Goal: Task Accomplishment & Management: Manage account settings

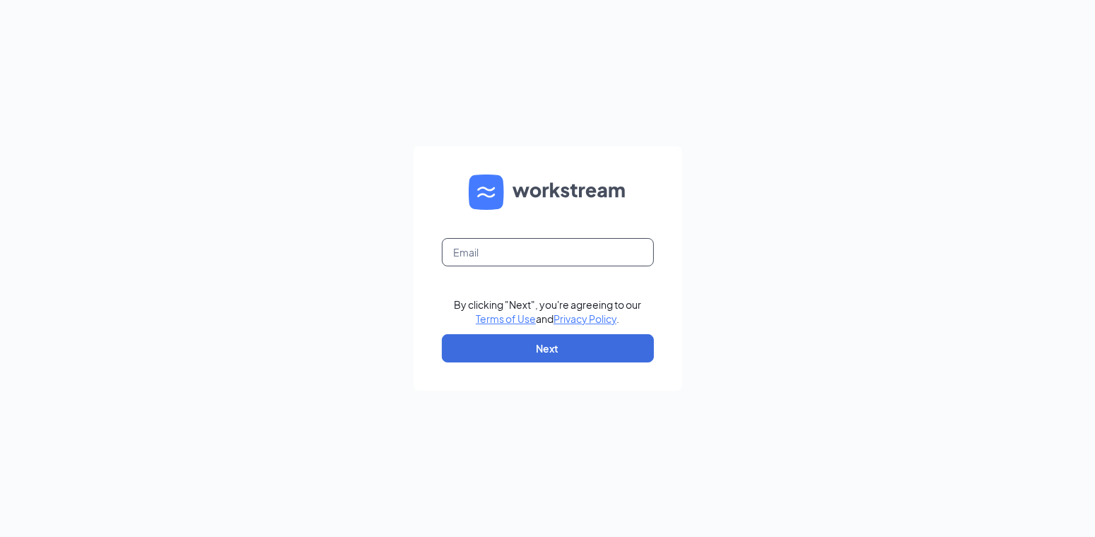
click at [460, 252] on input "text" at bounding box center [548, 252] width 212 height 28
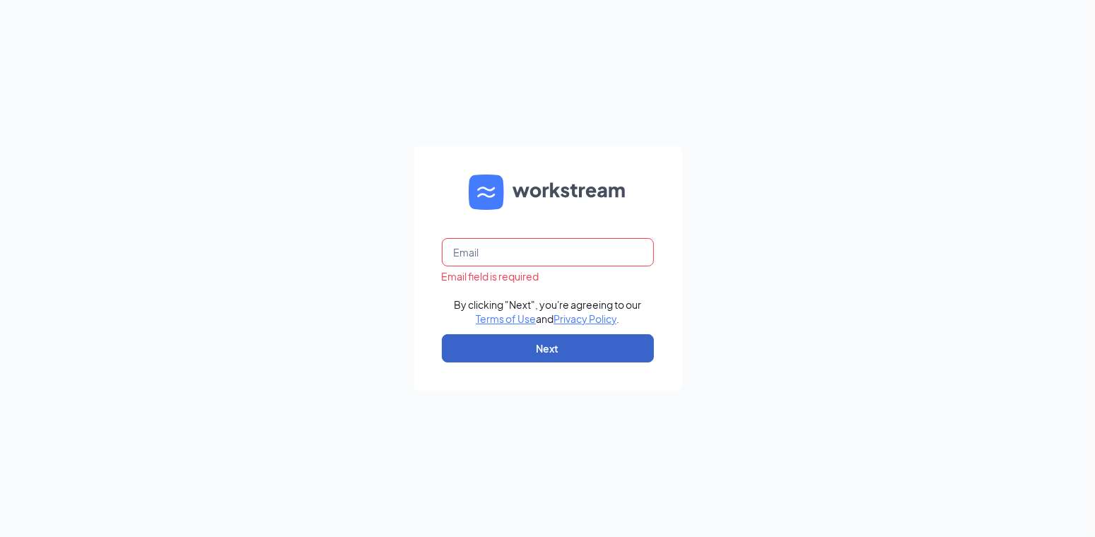
click at [487, 347] on button "Next" at bounding box center [548, 348] width 212 height 28
click at [492, 257] on input "text" at bounding box center [548, 252] width 212 height 28
type input "mhill@biggace.com"
click at [491, 344] on button "Next" at bounding box center [548, 348] width 212 height 28
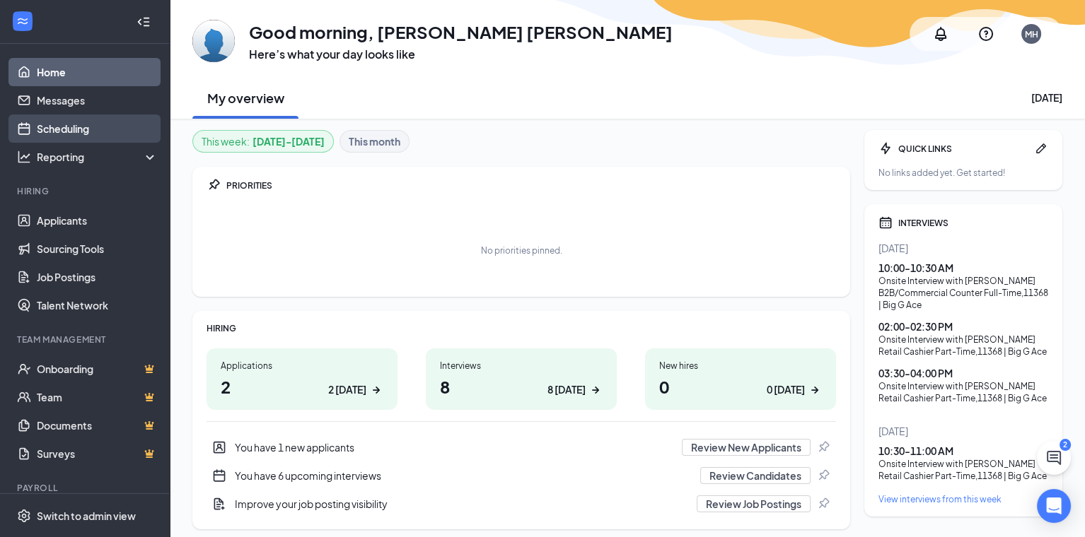
click at [84, 129] on link "Scheduling" at bounding box center [97, 129] width 121 height 28
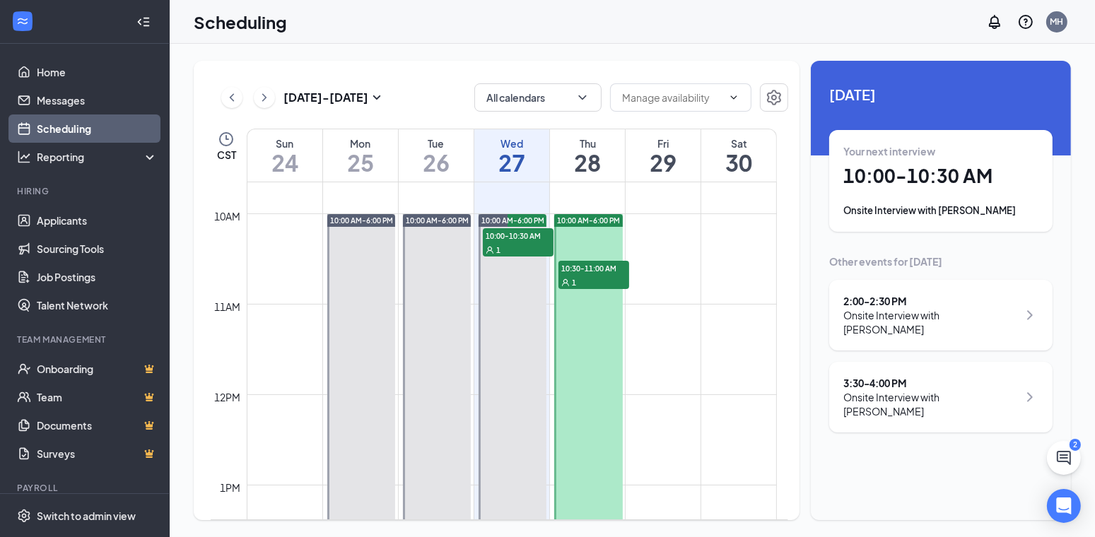
scroll to position [907, 0]
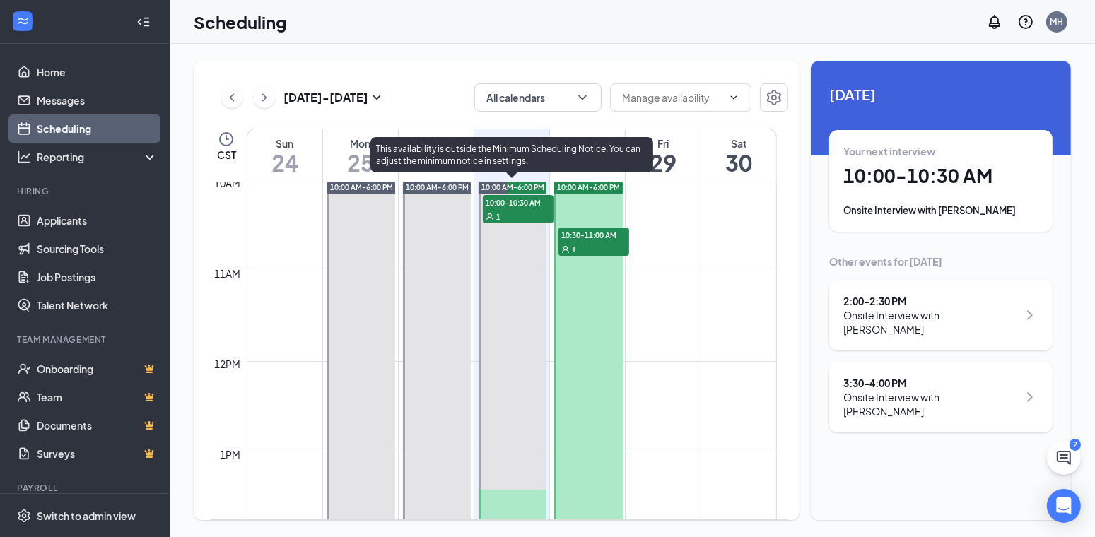
click at [507, 209] on div "1" at bounding box center [518, 216] width 71 height 14
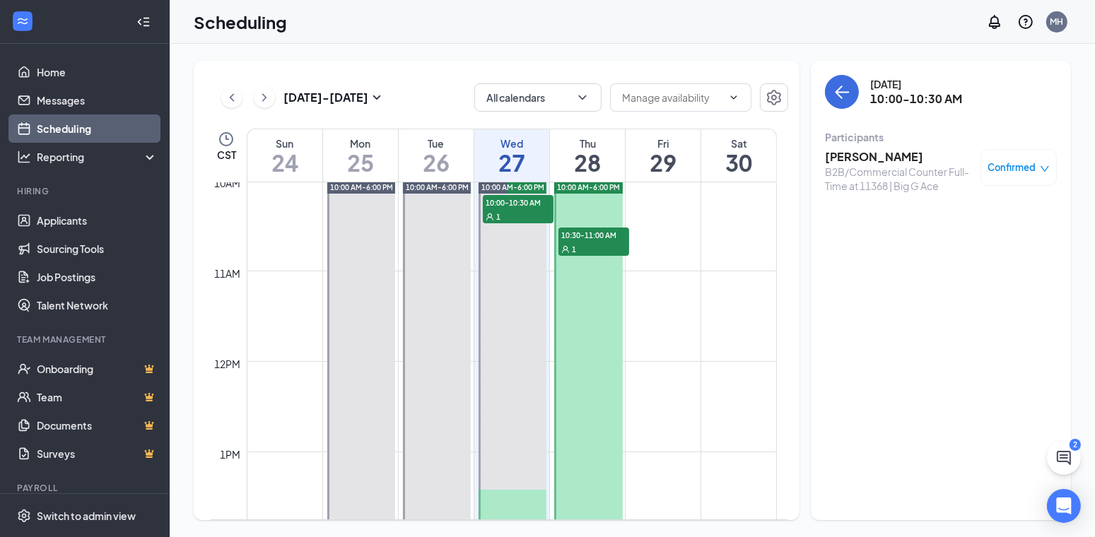
click at [858, 158] on h3 "Creighton Brei" at bounding box center [899, 157] width 148 height 16
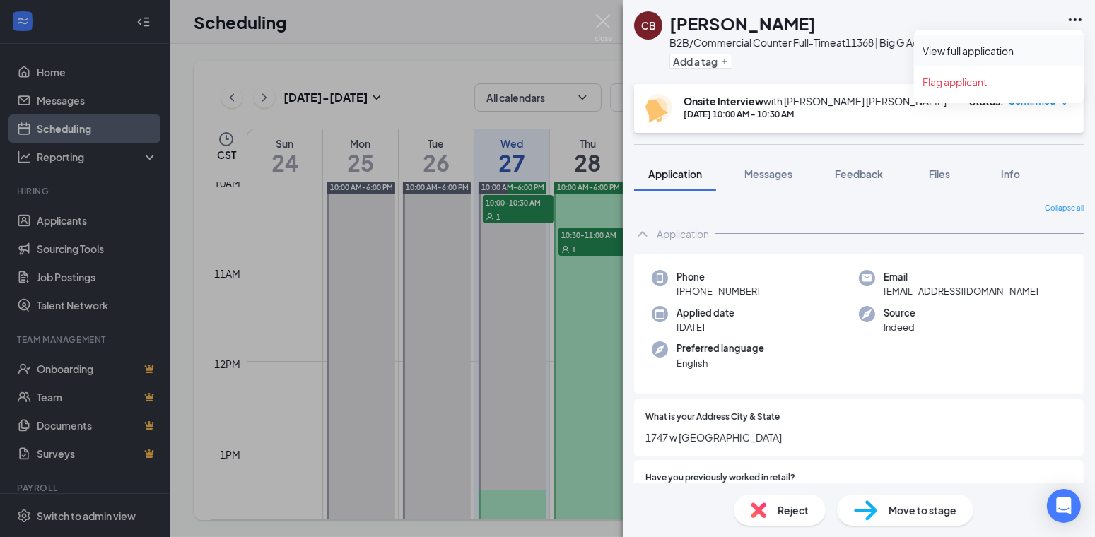
click at [1009, 54] on link "View full application" at bounding box center [999, 51] width 153 height 14
click at [605, 319] on div "CB Creighton Brei B2B/Commercial Counter Full-Time at 11368 | Big G Ace Add a t…" at bounding box center [547, 268] width 1095 height 537
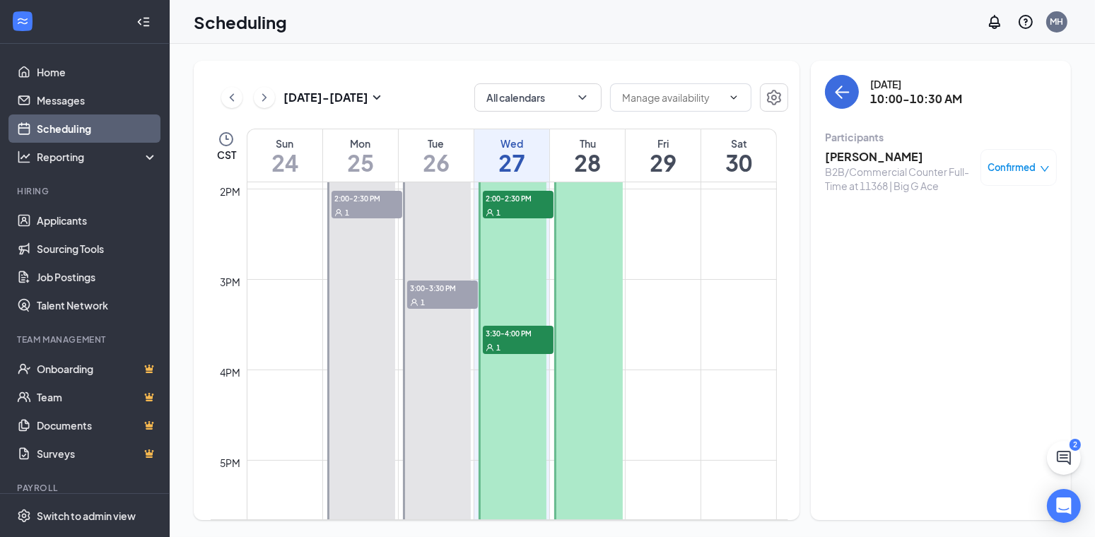
scroll to position [1331, 0]
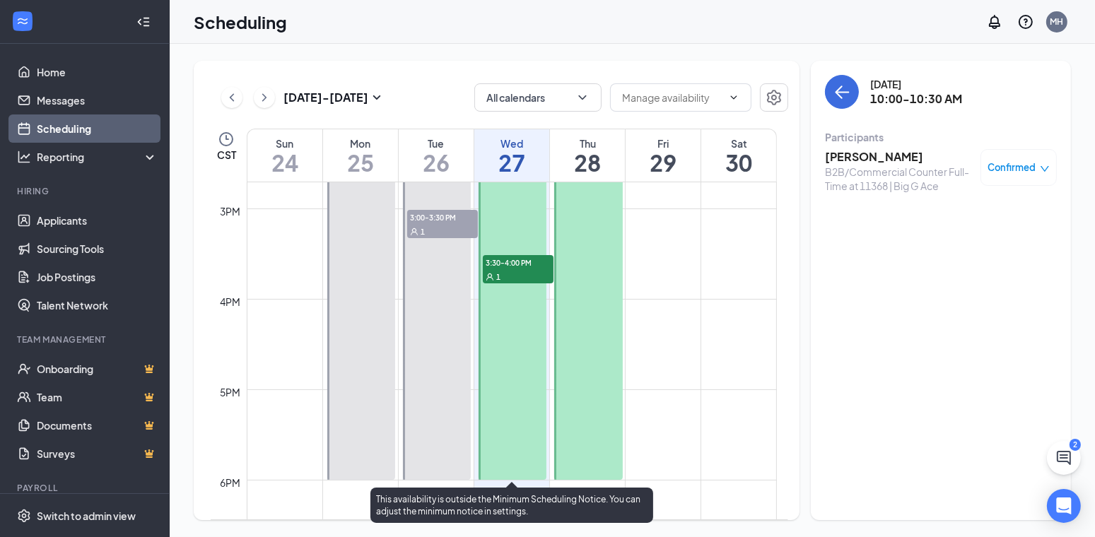
click at [513, 274] on div "1" at bounding box center [518, 276] width 71 height 14
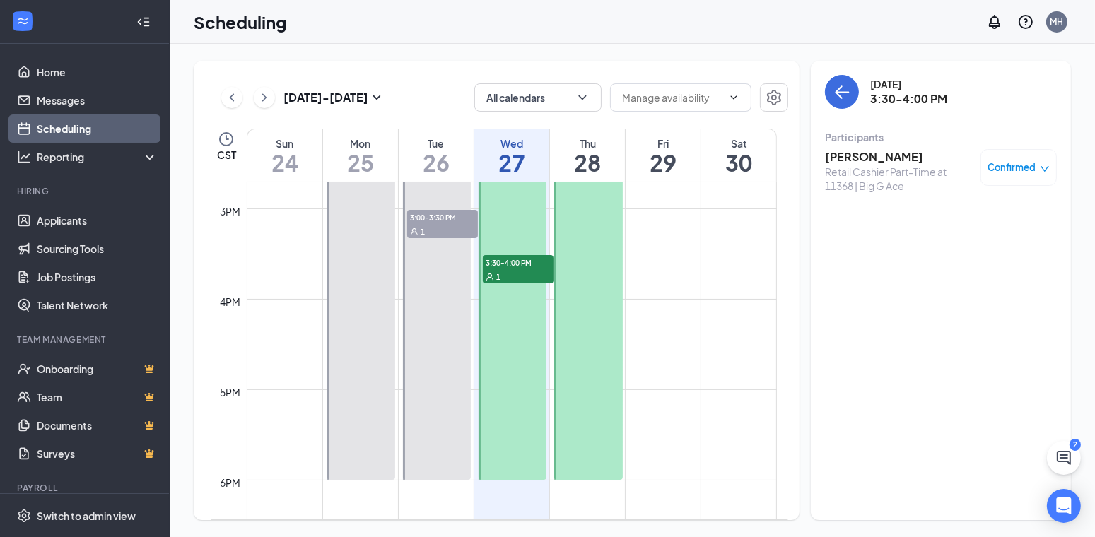
click at [891, 157] on h3 "[PERSON_NAME]" at bounding box center [899, 157] width 148 height 16
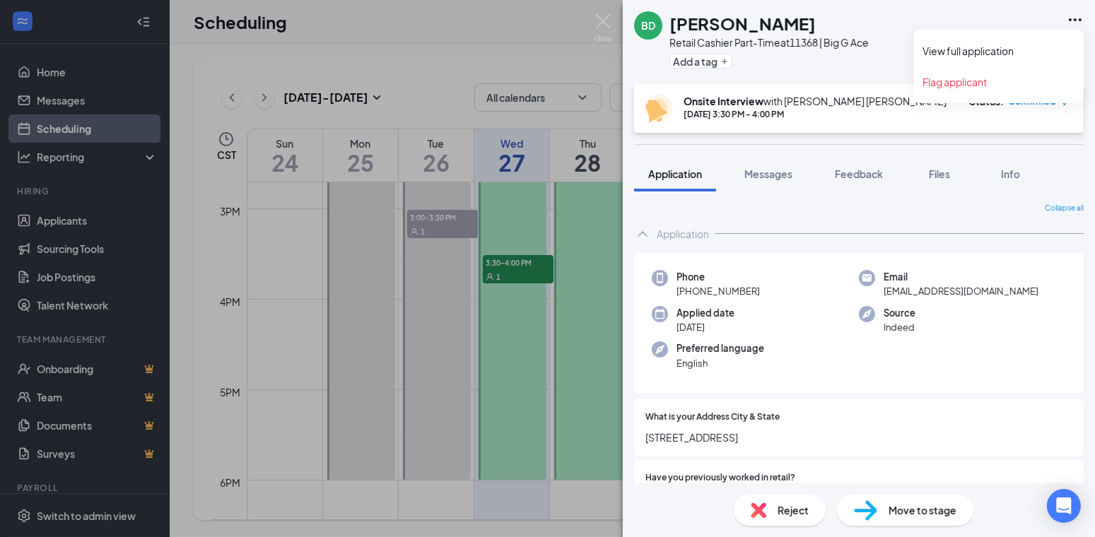
click at [1074, 21] on icon "Ellipses" at bounding box center [1075, 19] width 17 height 17
click at [989, 51] on link "View full application" at bounding box center [999, 51] width 153 height 14
drag, startPoint x: 602, startPoint y: 27, endPoint x: 609, endPoint y: 36, distance: 11.6
click at [603, 27] on img at bounding box center [604, 28] width 18 height 28
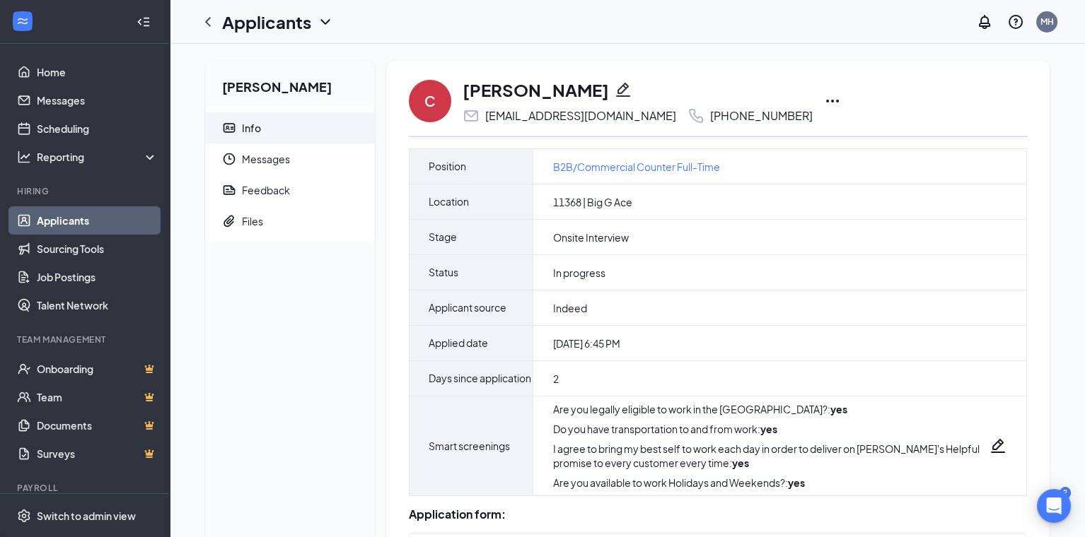
click at [824, 97] on icon "Ellipses" at bounding box center [832, 101] width 17 height 17
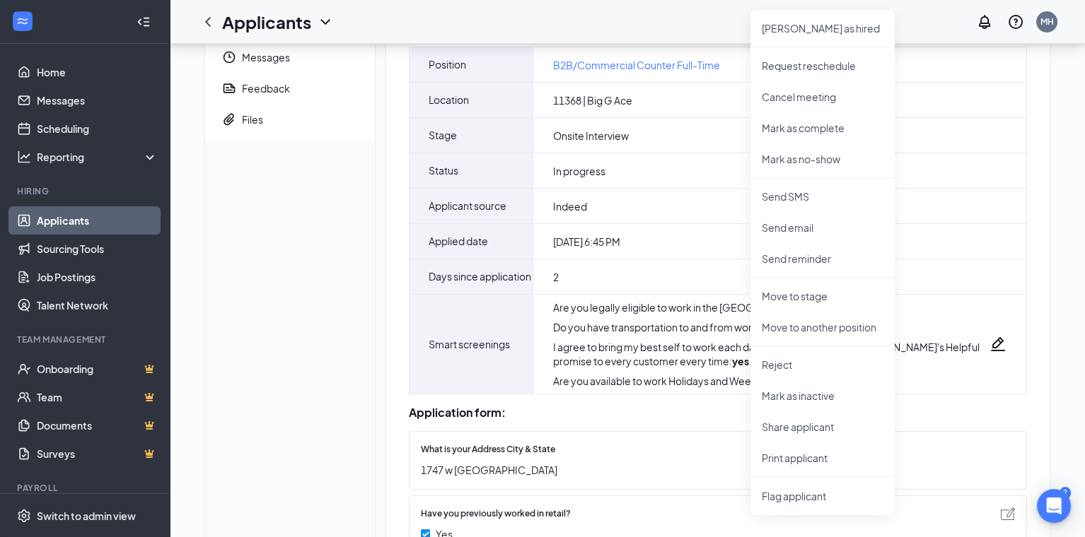
scroll to position [283, 0]
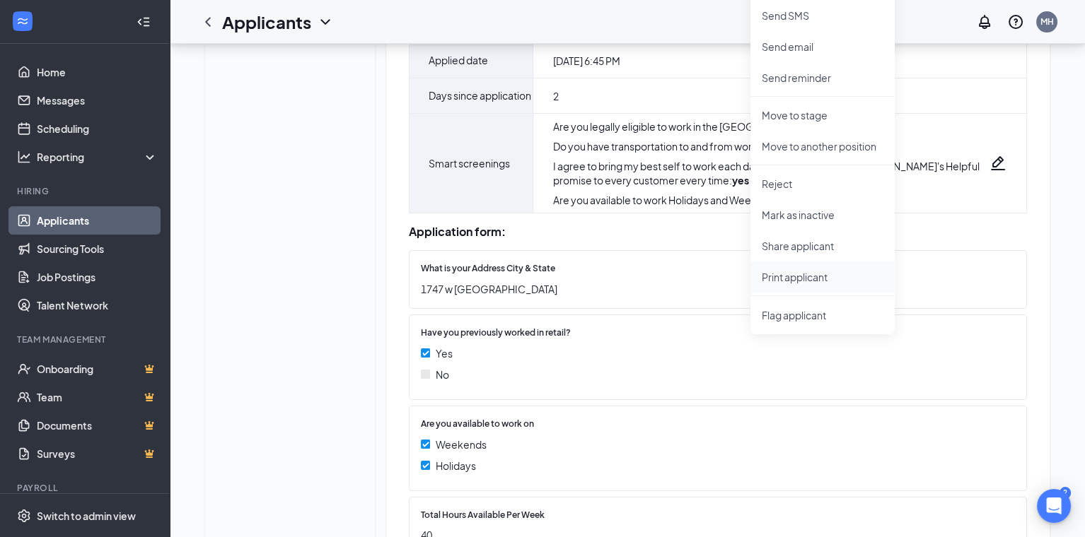
click at [805, 276] on p "Print applicant" at bounding box center [823, 277] width 122 height 14
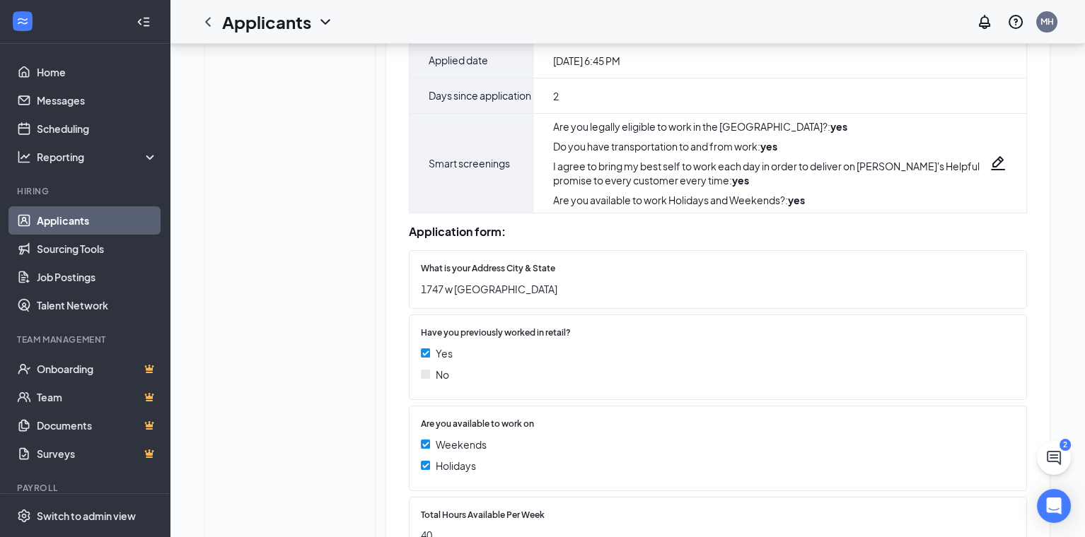
drag, startPoint x: 100, startPoint y: 218, endPoint x: 105, endPoint y: 223, distance: 7.5
click at [99, 218] on link "Applicants" at bounding box center [97, 220] width 121 height 28
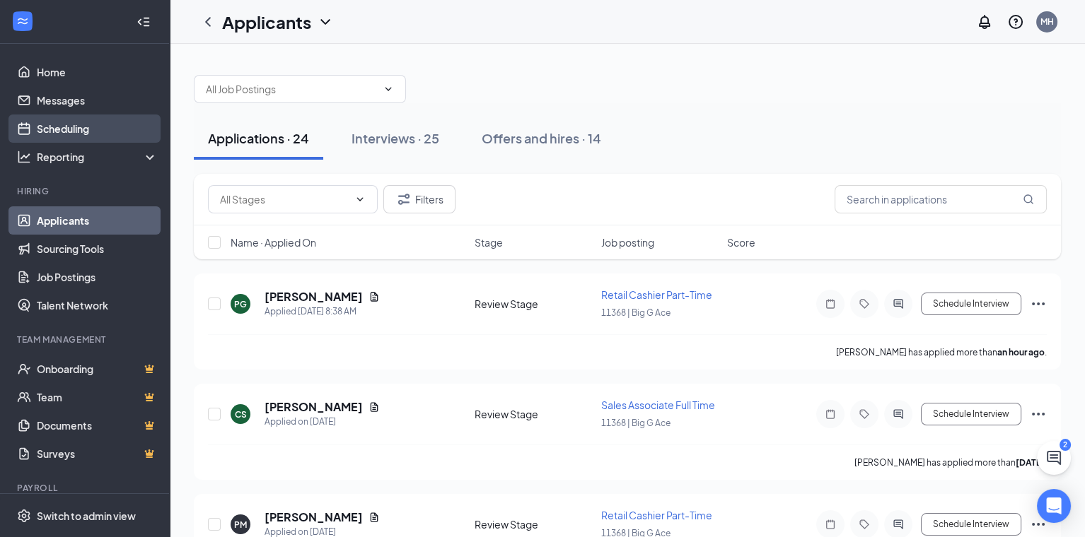
click at [78, 124] on link "Scheduling" at bounding box center [97, 129] width 121 height 28
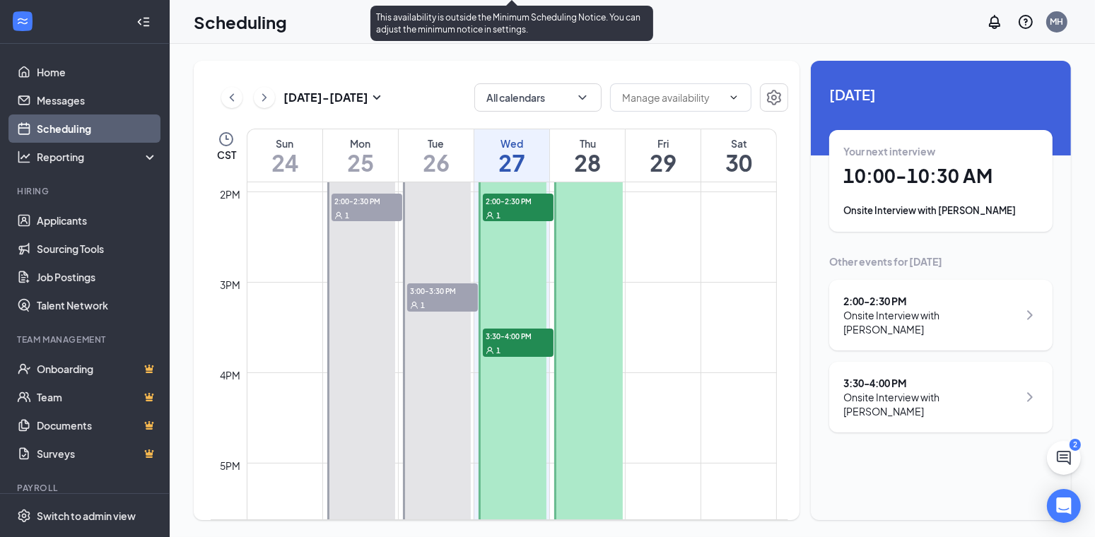
scroll to position [1261, 0]
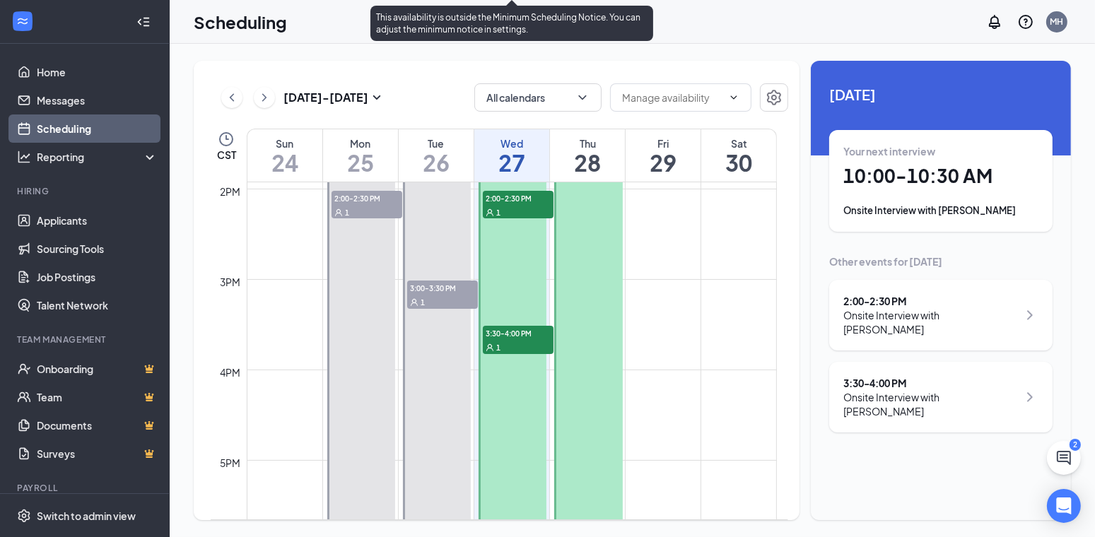
click at [530, 192] on span "2:00-2:30 PM" at bounding box center [518, 198] width 71 height 14
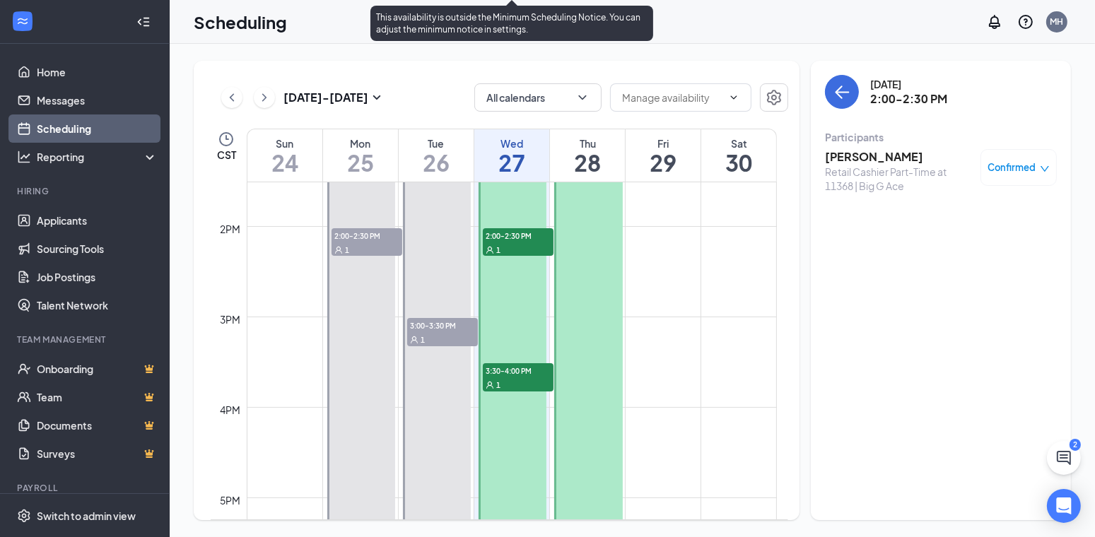
scroll to position [1190, 0]
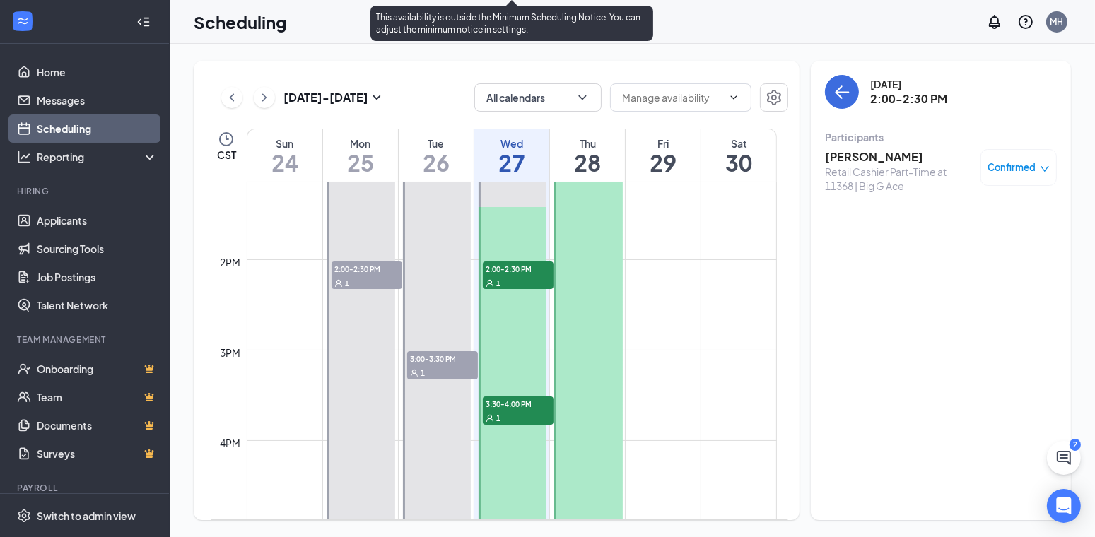
click at [509, 262] on span "2:00-2:30 PM" at bounding box center [518, 269] width 71 height 14
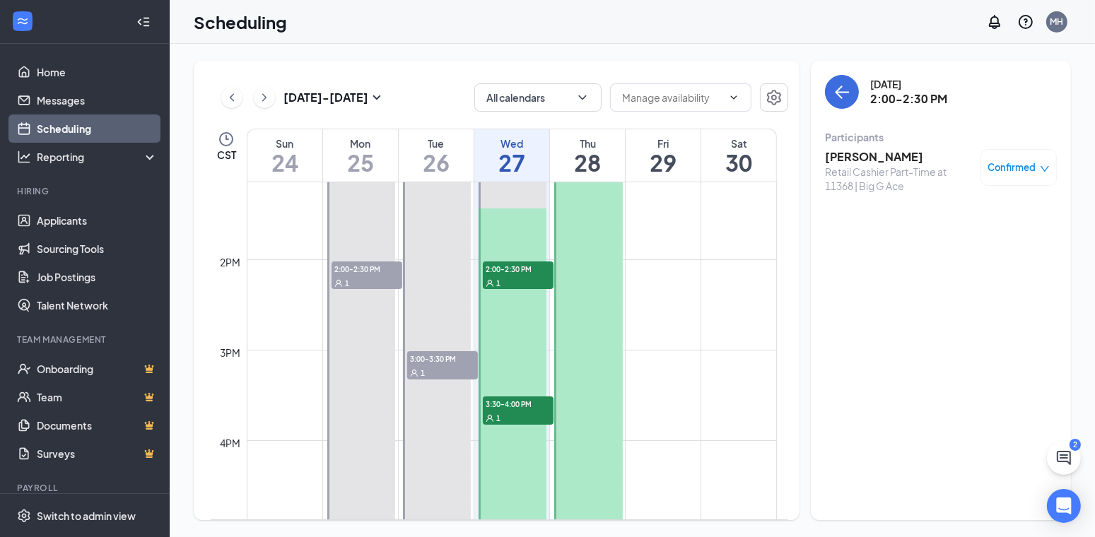
click at [843, 156] on h3 "Corbin Scott" at bounding box center [899, 157] width 148 height 16
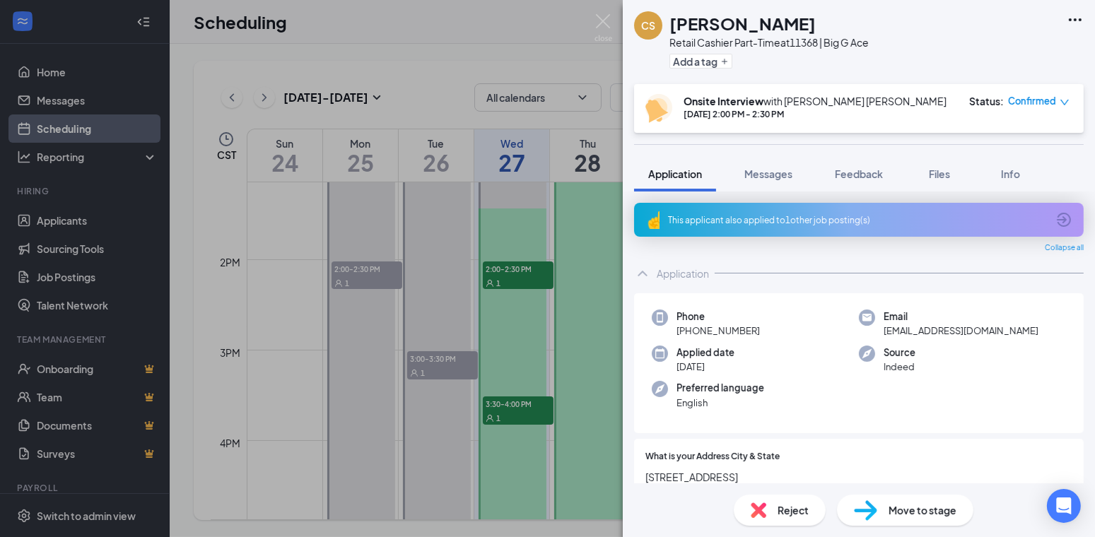
click at [1073, 20] on icon "Ellipses" at bounding box center [1075, 19] width 17 height 17
click at [994, 53] on link "View full application" at bounding box center [999, 51] width 153 height 14
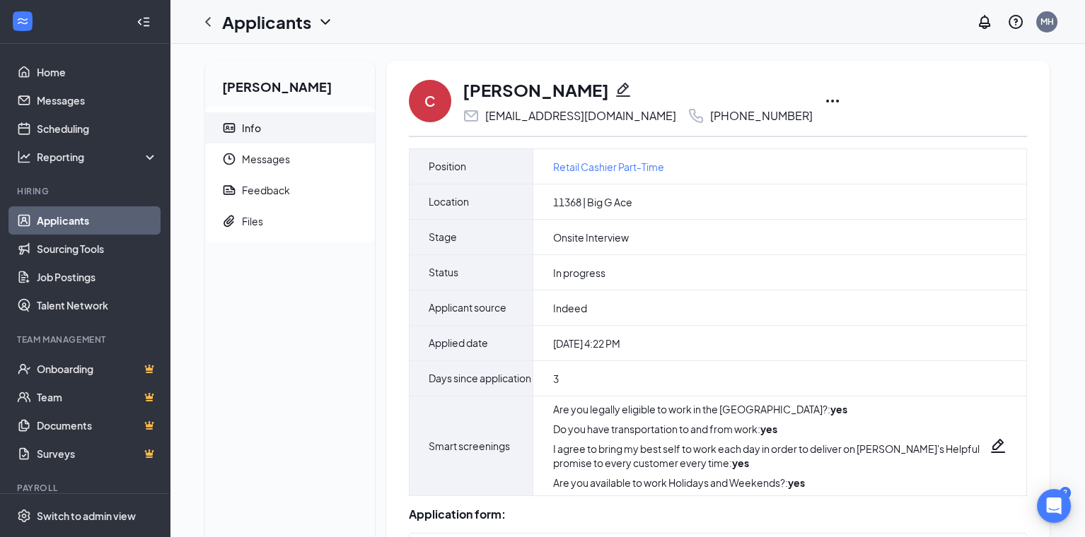
click at [826, 100] on icon "Ellipses" at bounding box center [832, 101] width 13 height 3
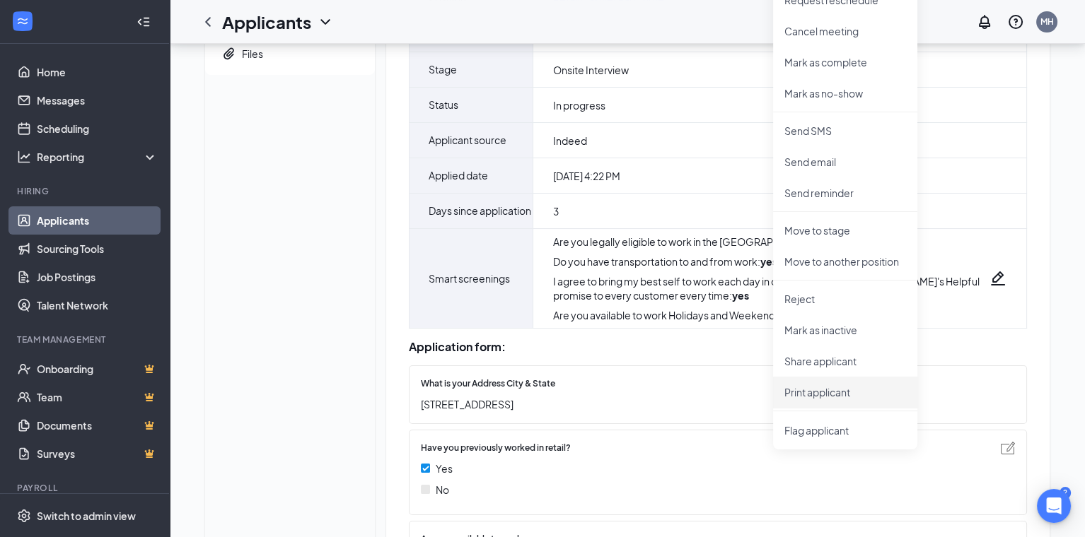
scroll to position [212, 0]
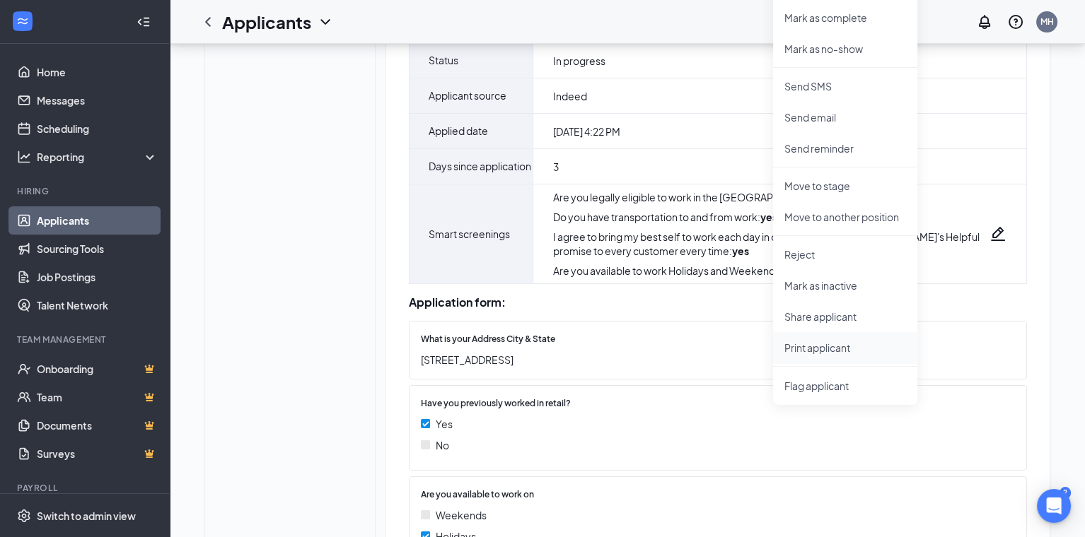
click at [828, 341] on p "Print applicant" at bounding box center [845, 348] width 122 height 14
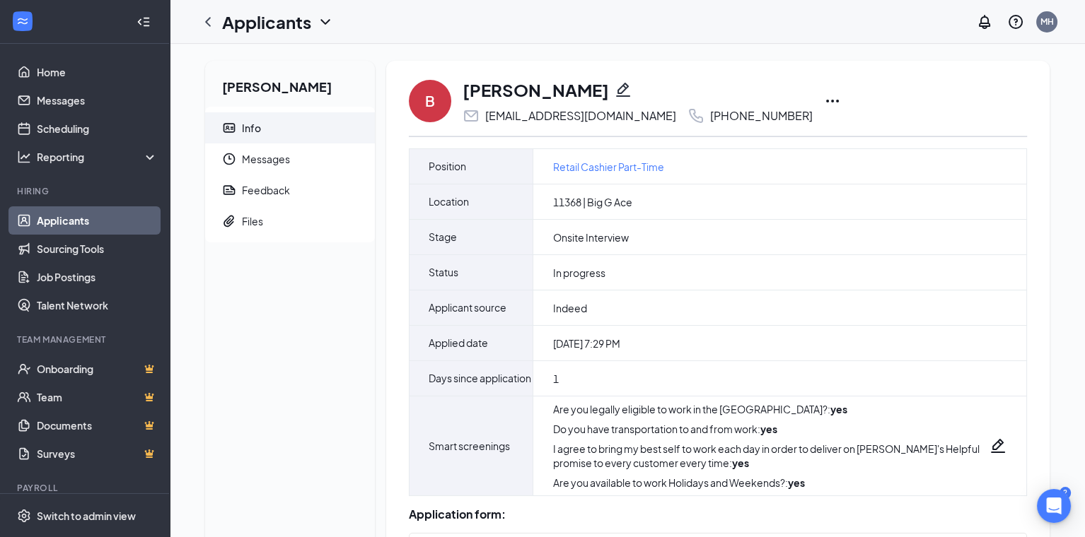
click at [824, 98] on icon "Ellipses" at bounding box center [832, 101] width 17 height 17
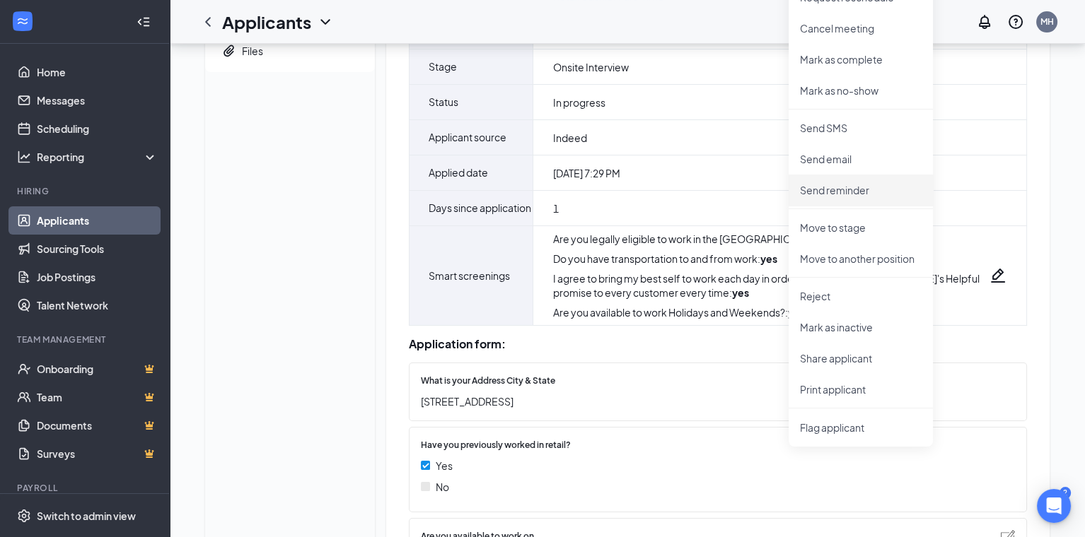
scroll to position [354, 0]
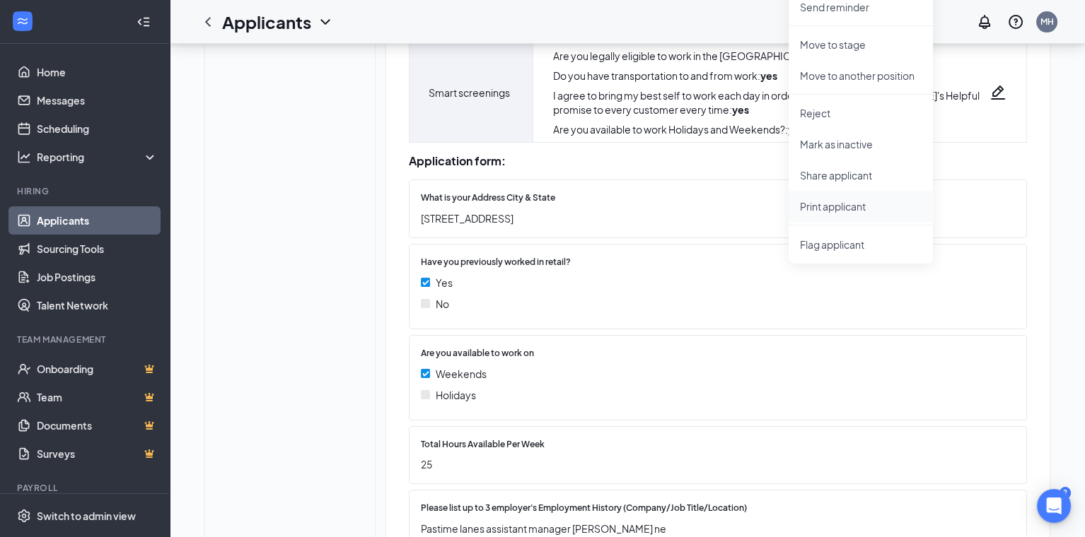
click at [819, 201] on p "Print applicant" at bounding box center [861, 206] width 122 height 14
